Goal: Task Accomplishment & Management: Use online tool/utility

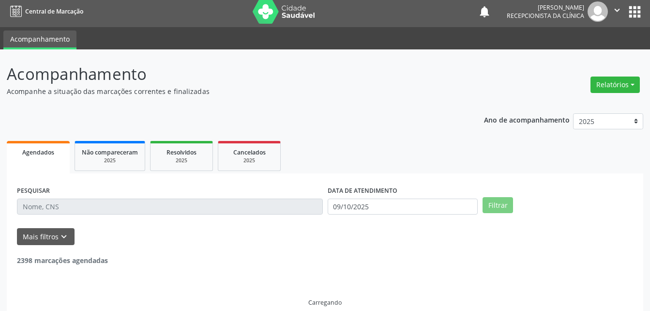
scroll to position [16, 0]
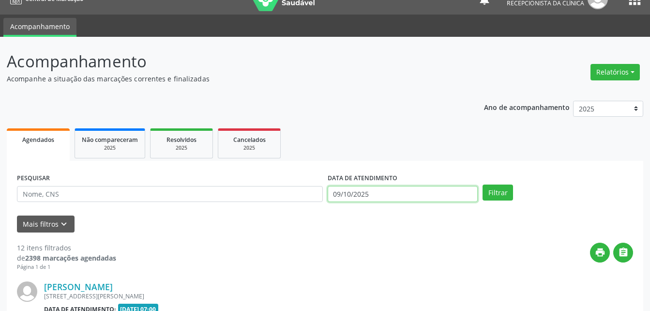
click at [376, 190] on input "09/10/2025" at bounding box center [403, 194] width 151 height 16
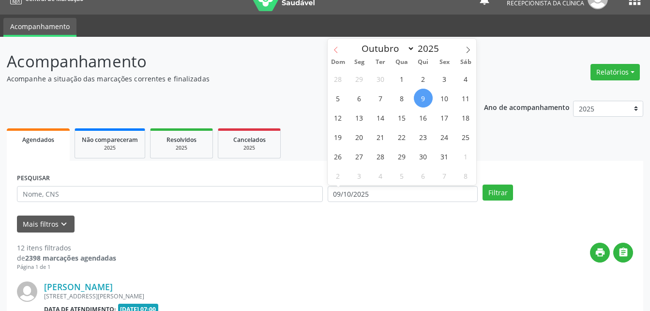
click at [333, 50] on icon at bounding box center [336, 49] width 7 height 7
select select "8"
click at [359, 76] on span "1" at bounding box center [359, 78] width 19 height 19
type input "[DATE]"
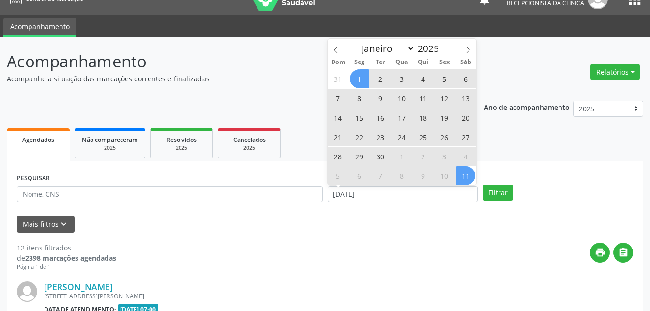
click at [467, 174] on span "11" at bounding box center [466, 175] width 19 height 19
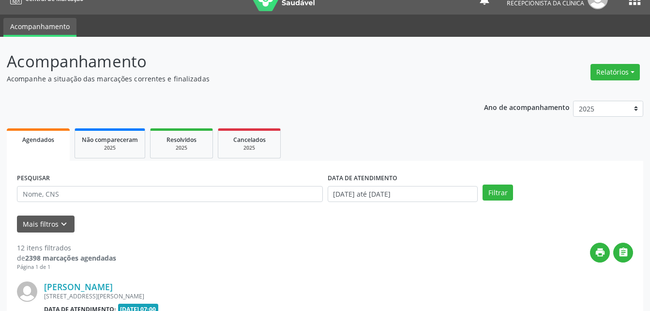
click at [229, 189] on div "PESQUISAR" at bounding box center [170, 190] width 311 height 38
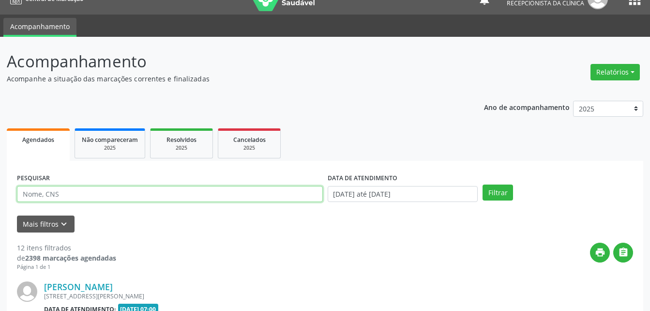
drag, startPoint x: 229, startPoint y: 193, endPoint x: 228, endPoint y: 201, distance: 7.8
click at [228, 201] on input "text" at bounding box center [170, 194] width 306 height 16
type input "[PERSON_NAME]"
click at [483, 184] on button "Filtrar" at bounding box center [498, 192] width 31 height 16
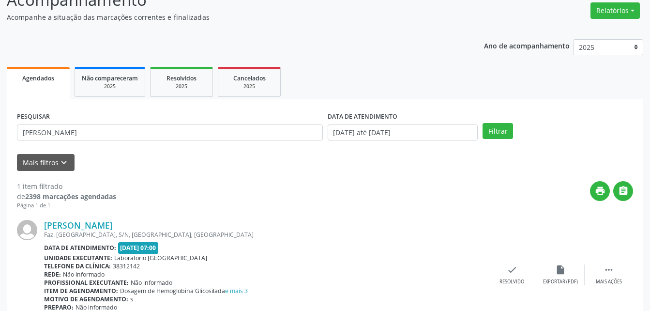
scroll to position [124, 0]
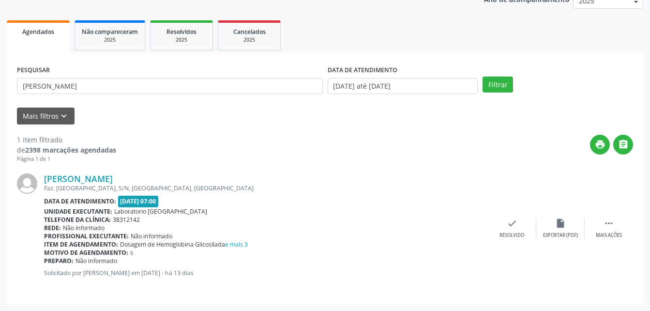
click at [607, 248] on div "[PERSON_NAME] Faz. [GEOGRAPHIC_DATA], S/N, [GEOGRAPHIC_DATA], [GEOGRAPHIC_DATA]…" at bounding box center [325, 228] width 616 height 131
click at [612, 235] on div "Mais ações" at bounding box center [609, 235] width 26 height 7
click at [459, 225] on icon "print" at bounding box center [464, 223] width 11 height 11
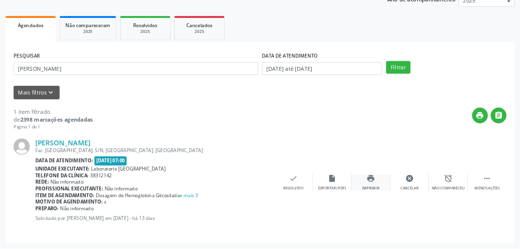
scroll to position [124, 0]
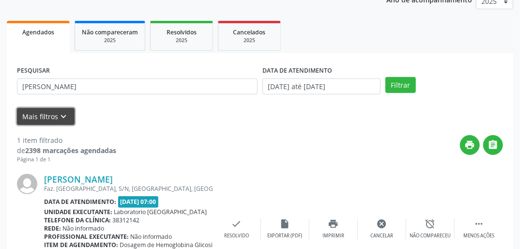
click at [64, 114] on icon "keyboard_arrow_down" at bounding box center [64, 116] width 11 height 11
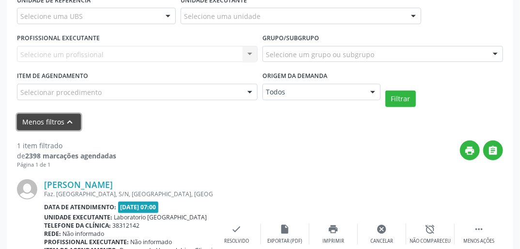
scroll to position [240, 0]
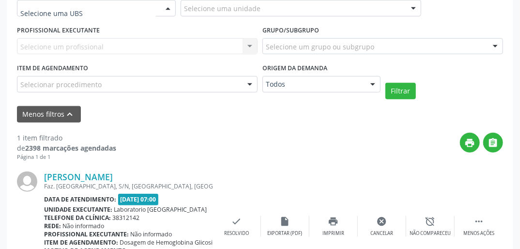
click at [105, 13] on div at bounding box center [96, 8] width 159 height 16
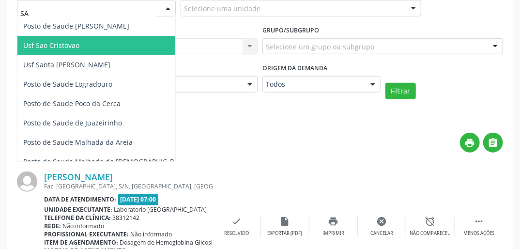
type input "SAO"
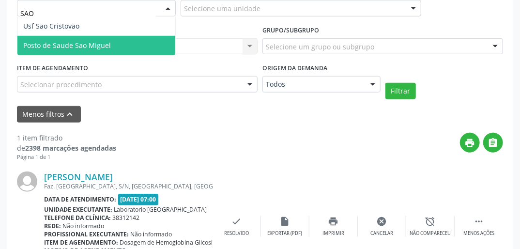
click at [137, 46] on span "Posto de Saude Sao Miguel" at bounding box center [96, 45] width 158 height 19
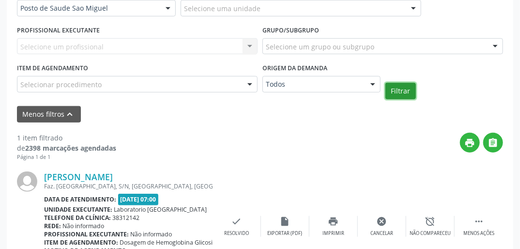
click at [391, 90] on button "Filtrar" at bounding box center [400, 91] width 31 height 16
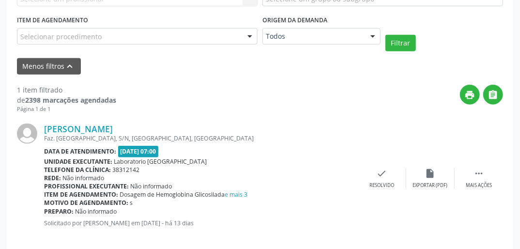
scroll to position [300, 0]
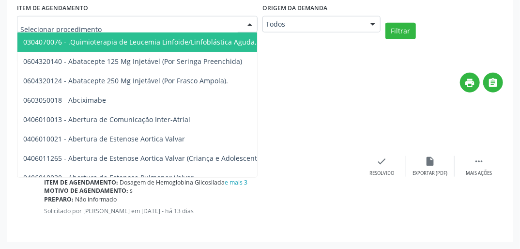
click at [108, 23] on div at bounding box center [137, 24] width 241 height 16
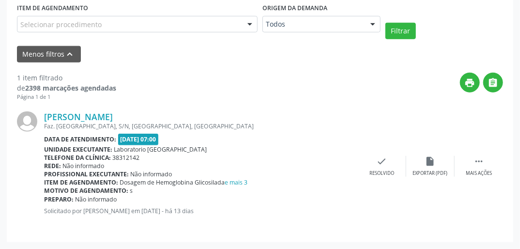
drag, startPoint x: 43, startPoint y: 115, endPoint x: 150, endPoint y: 116, distance: 107.0
click at [150, 116] on div "[PERSON_NAME] Faz. [GEOGRAPHIC_DATA], S/N, [GEOGRAPHIC_DATA], [GEOGRAPHIC_DATA]…" at bounding box center [260, 166] width 486 height 131
copy div "[PERSON_NAME]"
click at [480, 168] on div " Mais ações" at bounding box center [479, 166] width 48 height 21
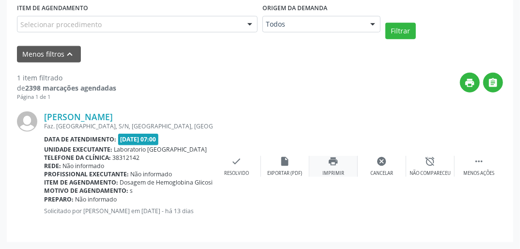
click at [339, 166] on div "print Imprimir" at bounding box center [333, 166] width 48 height 21
click at [154, 18] on div "Selecionar procedimento" at bounding box center [137, 24] width 241 height 16
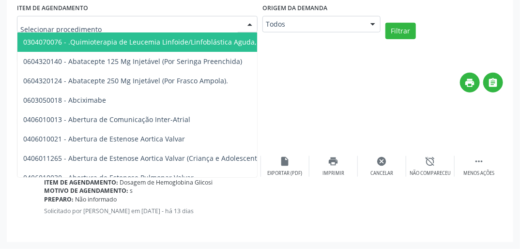
click at [323, 87] on div "print " at bounding box center [309, 87] width 387 height 29
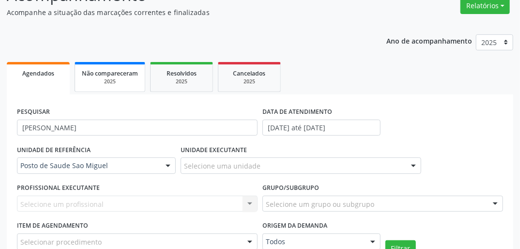
scroll to position [68, 0]
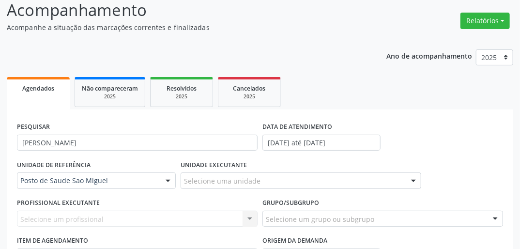
click at [111, 132] on div "PESQUISAR [PERSON_NAME]" at bounding box center [137, 139] width 245 height 38
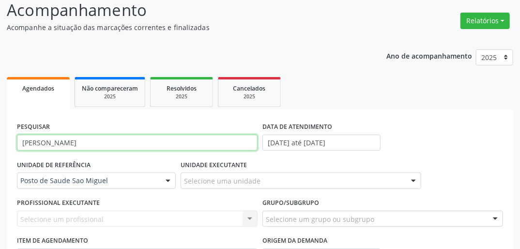
drag, startPoint x: 111, startPoint y: 132, endPoint x: 112, endPoint y: 145, distance: 13.2
click at [112, 145] on input "[PERSON_NAME]" at bounding box center [137, 143] width 241 height 16
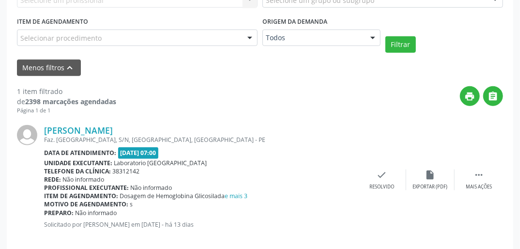
scroll to position [300, 0]
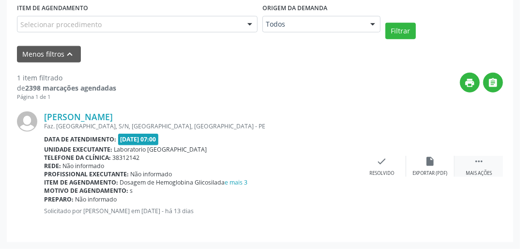
click at [468, 165] on div " Mais ações" at bounding box center [479, 166] width 48 height 21
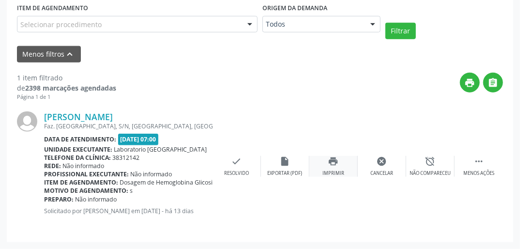
click at [334, 165] on icon "print" at bounding box center [333, 161] width 11 height 11
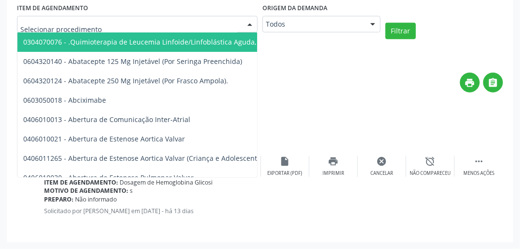
click at [110, 27] on input "text" at bounding box center [128, 28] width 217 height 19
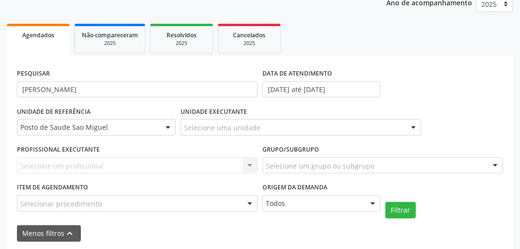
scroll to position [0, 0]
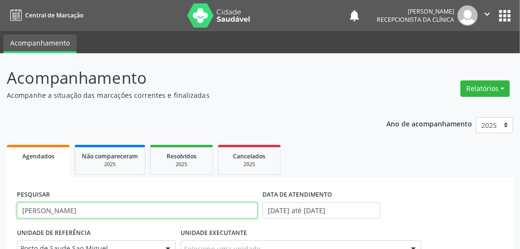
click at [73, 207] on input "[PERSON_NAME]" at bounding box center [137, 210] width 241 height 16
drag, startPoint x: 73, startPoint y: 207, endPoint x: 67, endPoint y: 199, distance: 9.7
click at [71, 206] on input "[PERSON_NAME]" at bounding box center [137, 210] width 241 height 16
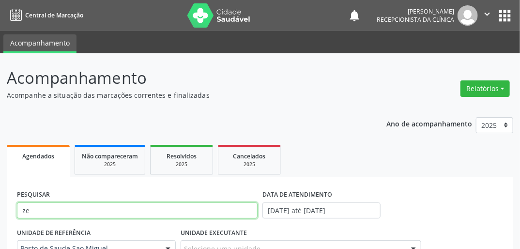
type input "z"
type input "[PERSON_NAME]"
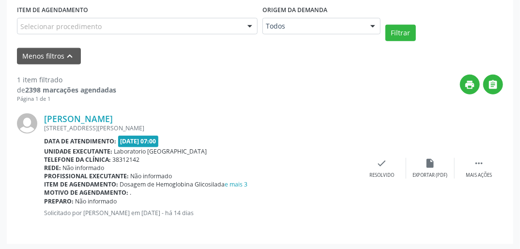
scroll to position [300, 0]
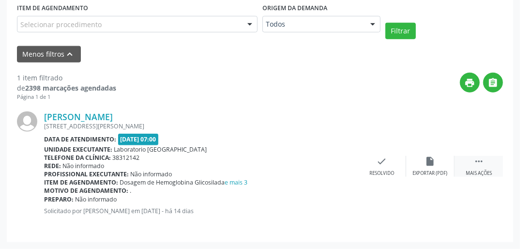
click at [477, 158] on icon "" at bounding box center [479, 161] width 11 height 11
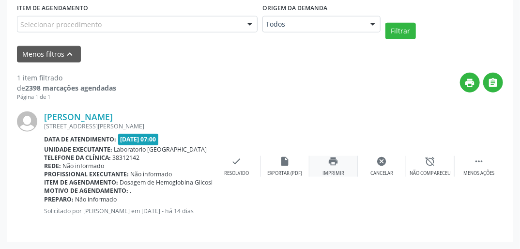
click at [330, 167] on div "print Imprimir" at bounding box center [333, 166] width 48 height 21
click at [182, 25] on div "Selecionar procedimento" at bounding box center [137, 24] width 241 height 16
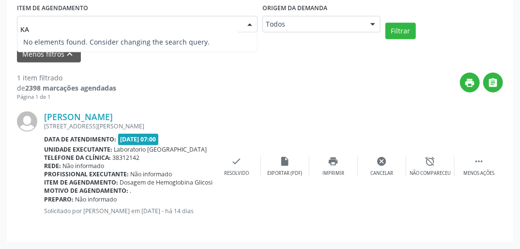
type input "K"
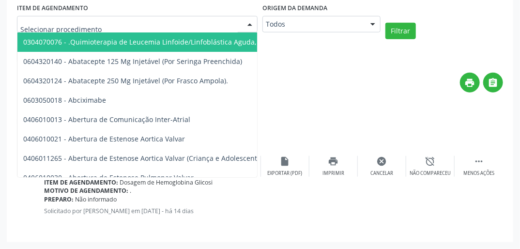
click at [5, 31] on div "Acompanhamento Acompanhe a situação das marcações correntes e finalizadas Relat…" at bounding box center [260, 1] width 520 height 496
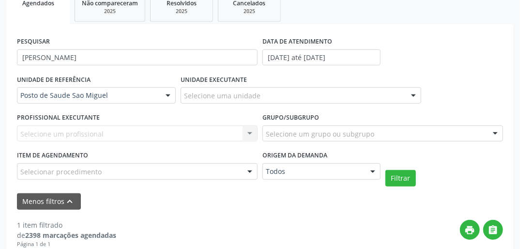
scroll to position [107, 0]
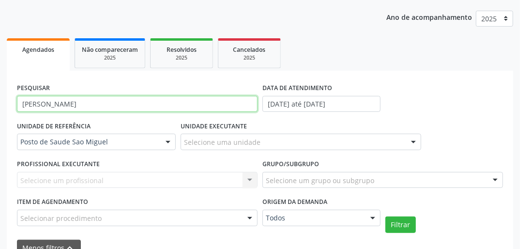
click at [81, 103] on input "[PERSON_NAME]" at bounding box center [137, 104] width 241 height 16
type input "[PERSON_NAME]"
click at [385, 216] on button "Filtrar" at bounding box center [400, 224] width 31 height 16
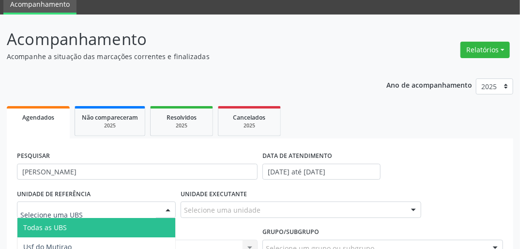
scroll to position [116, 0]
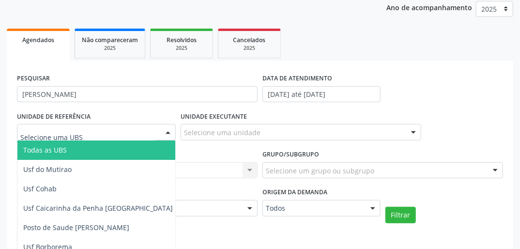
click at [58, 152] on span "Todas as UBS" at bounding box center [45, 149] width 44 height 9
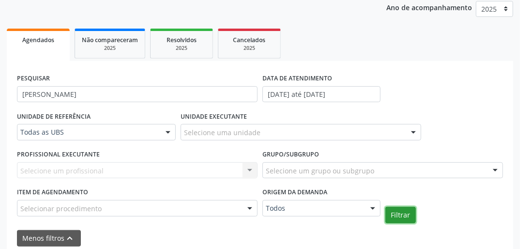
click at [411, 215] on button "Filtrar" at bounding box center [400, 215] width 31 height 16
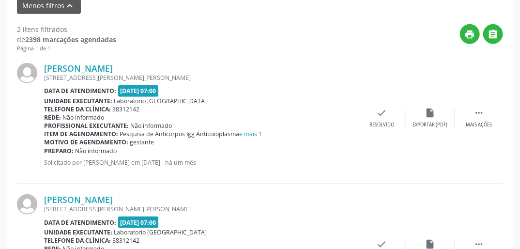
scroll to position [349, 0]
